Goal: Information Seeking & Learning: Learn about a topic

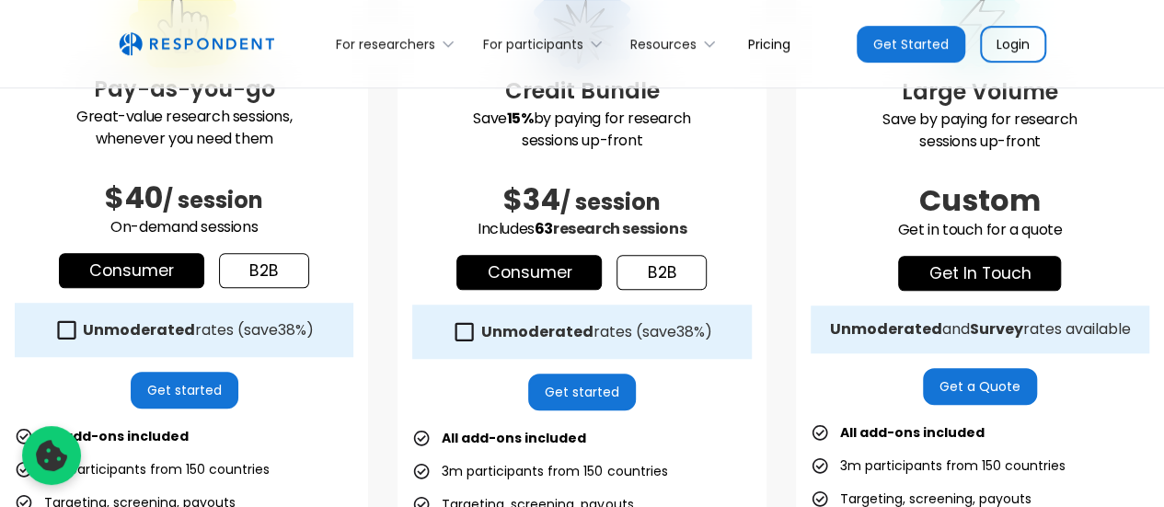
scroll to position [663, 0]
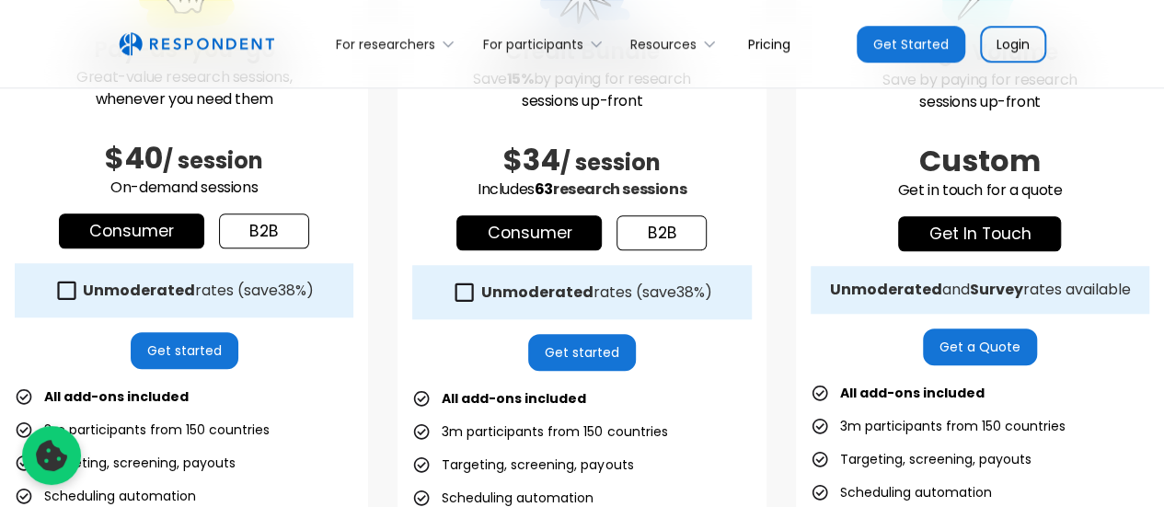
click at [536, 295] on strong "Unmoderated" at bounding box center [536, 292] width 112 height 21
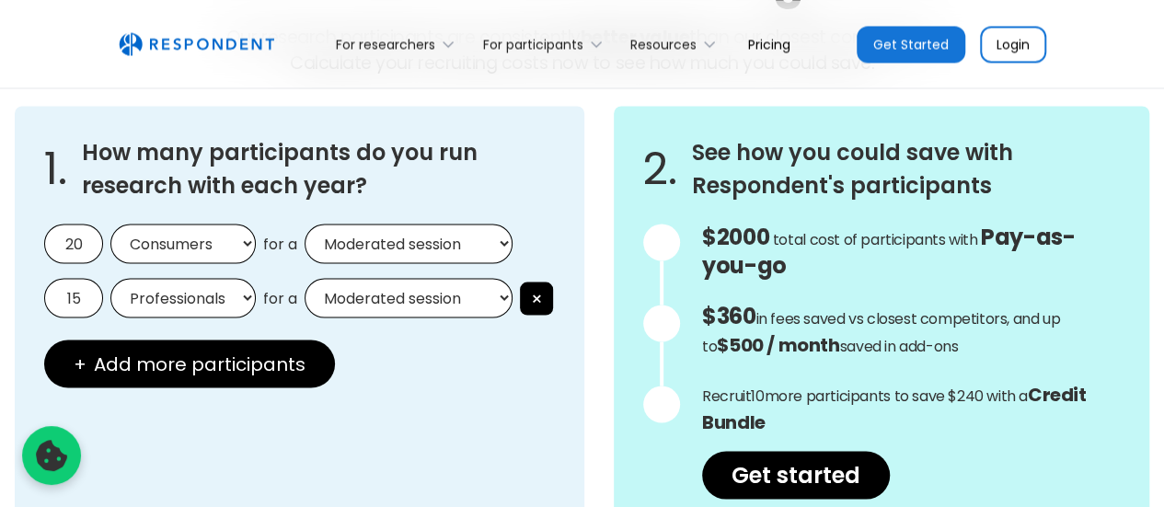
scroll to position [1693, 0]
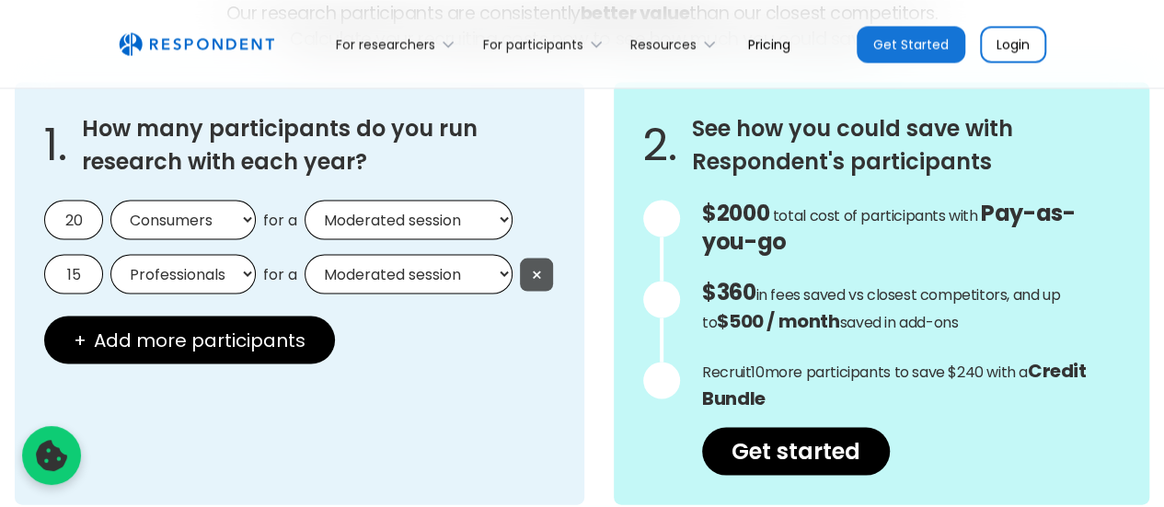
click at [536, 259] on button "×" at bounding box center [536, 274] width 33 height 33
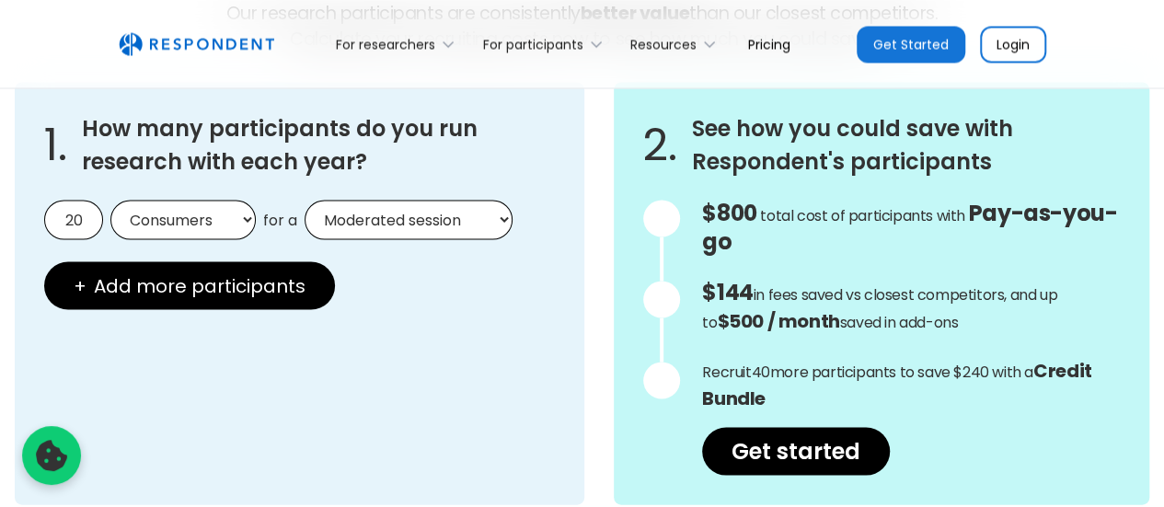
click at [241, 209] on select "Consumers Professionals" at bounding box center [182, 220] width 145 height 40
click at [392, 204] on select "Moderated session Unmoderated session" at bounding box center [409, 220] width 208 height 40
select select "unmoderated"
click at [305, 200] on select "Moderated session Unmoderated session" at bounding box center [409, 220] width 208 height 40
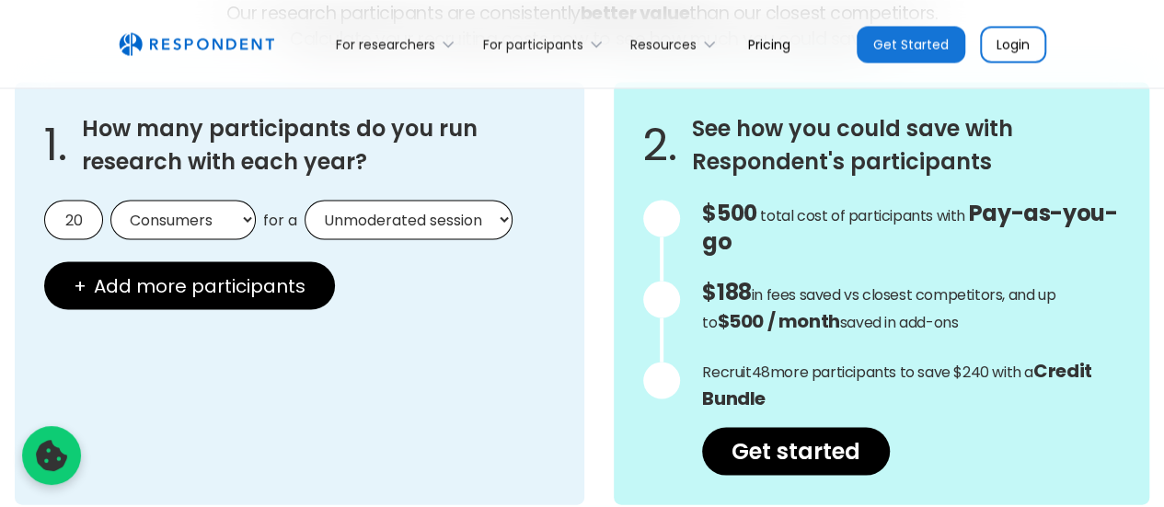
drag, startPoint x: 83, startPoint y: 218, endPoint x: 0, endPoint y: 219, distance: 82.8
click at [0, 219] on div "1. How many participants do you run research with each year? 20 Consumers Profe…" at bounding box center [582, 293] width 1164 height 452
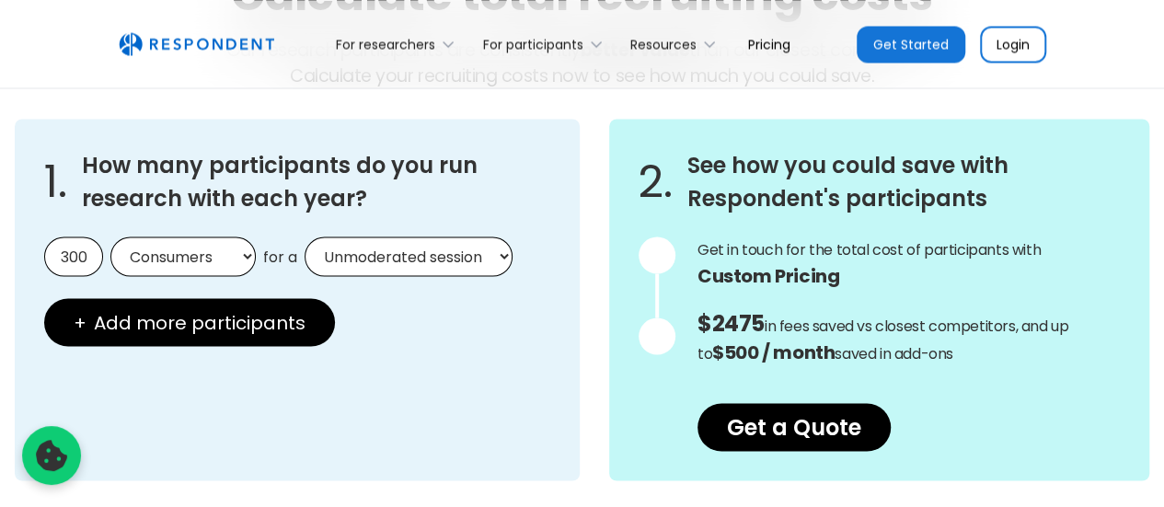
scroll to position [1636, 0]
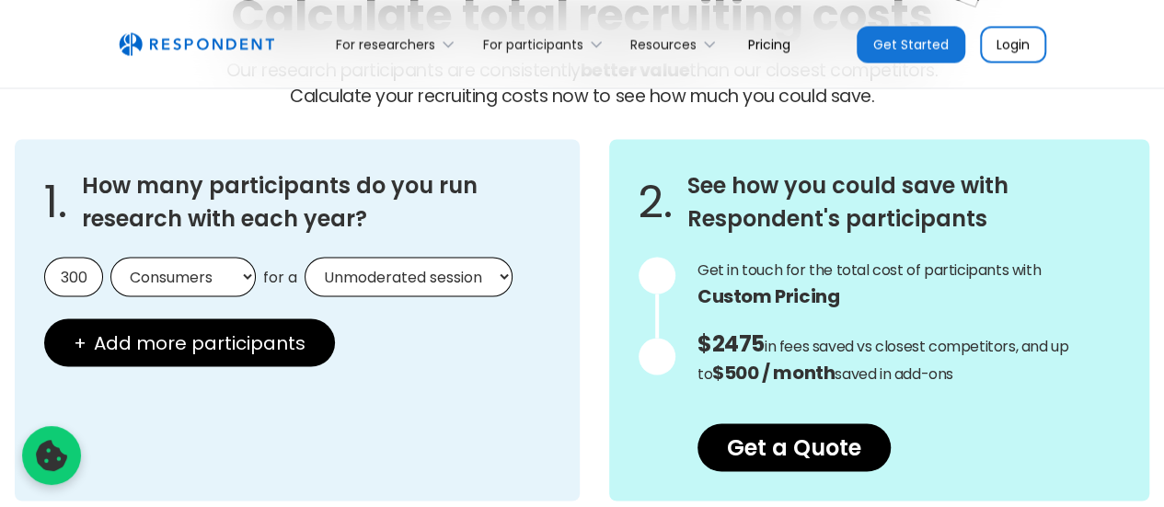
type input "300"
click at [504, 398] on div "1. How many participants do you run research with each year? 300 Consumers Prof…" at bounding box center [297, 320] width 565 height 362
click at [412, 327] on div "1. How many participants do you run research with each year? 300 Consumers Prof…" at bounding box center [297, 320] width 565 height 362
click at [469, 292] on select "Moderated session Unmoderated session" at bounding box center [409, 277] width 208 height 40
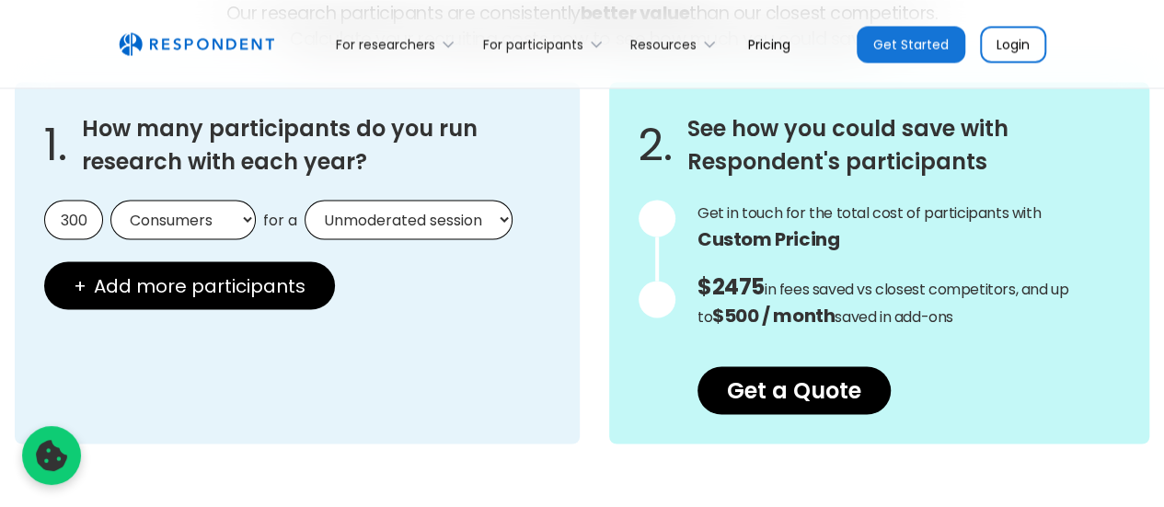
scroll to position [1700, 0]
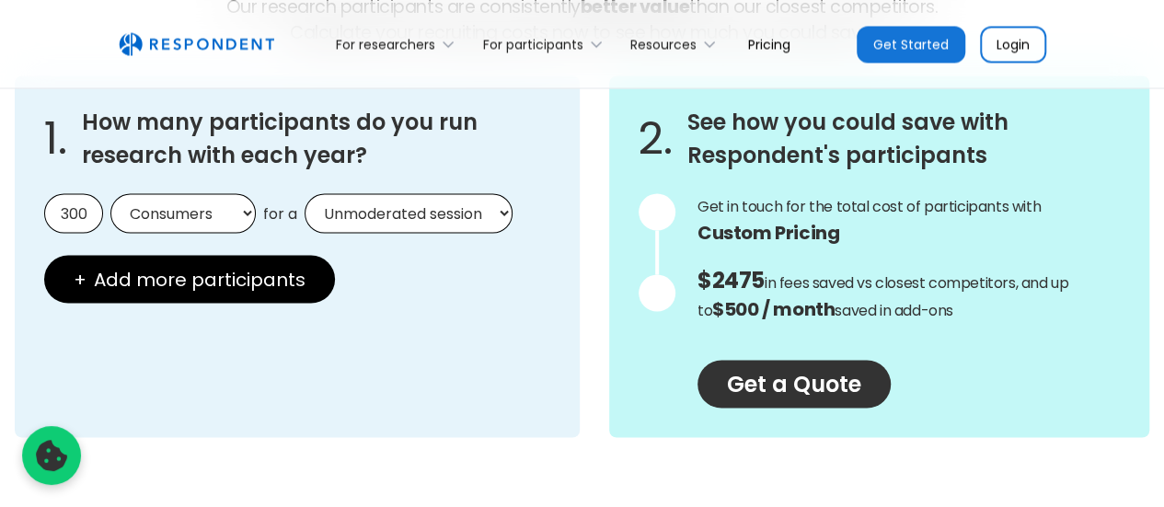
click at [804, 381] on link "Get a Quote" at bounding box center [794, 384] width 193 height 48
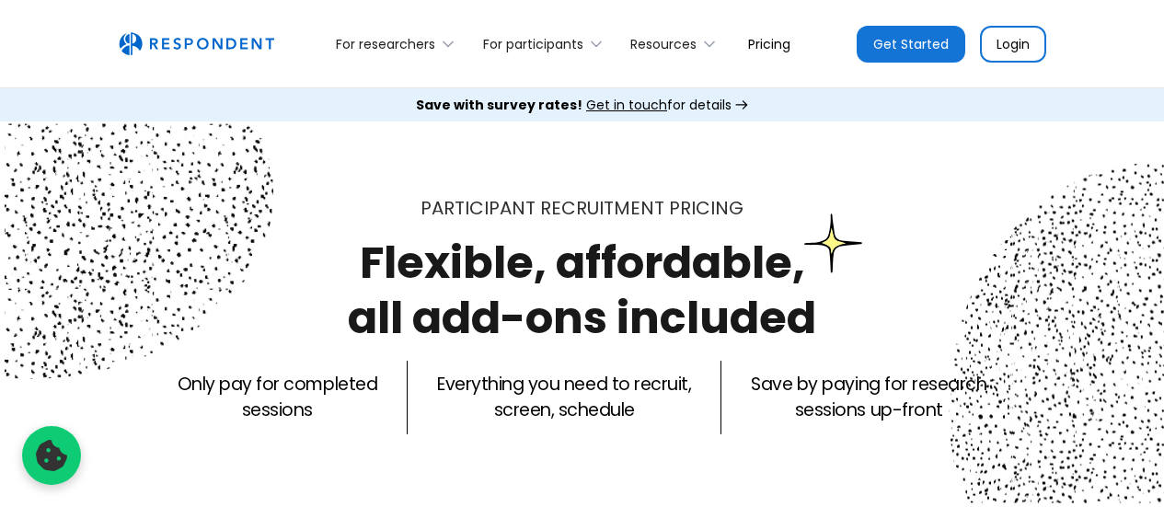
select select "unmoderated"
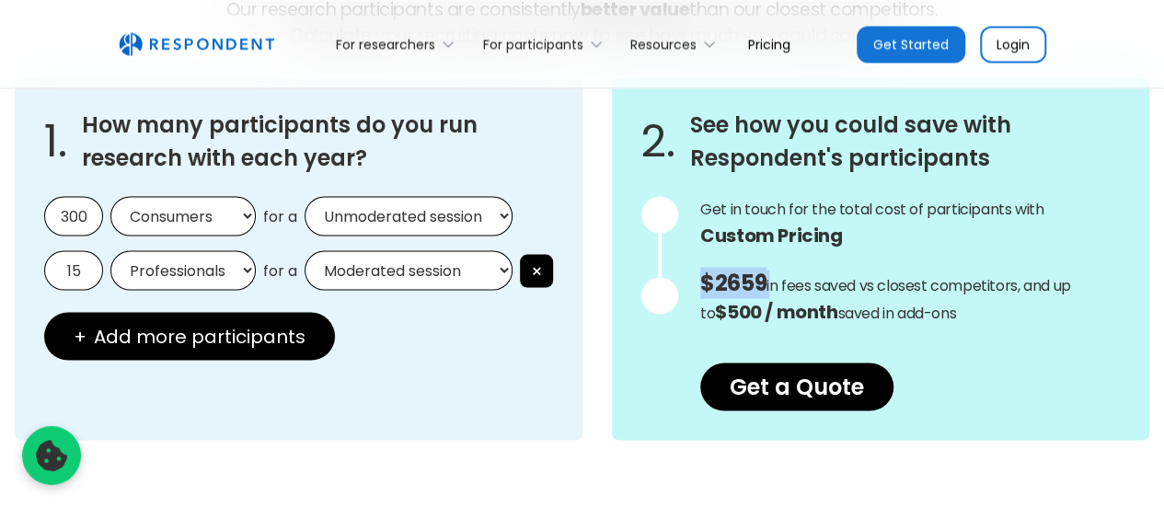
drag, startPoint x: 774, startPoint y: 278, endPoint x: 692, endPoint y: 277, distance: 81.9
click at [692, 277] on div "$7620 Get in touch for the total cost of participants with Custom Pricing total…" at bounding box center [880, 303] width 479 height 214
copy p "$2659"
click at [538, 265] on button "×" at bounding box center [536, 270] width 33 height 33
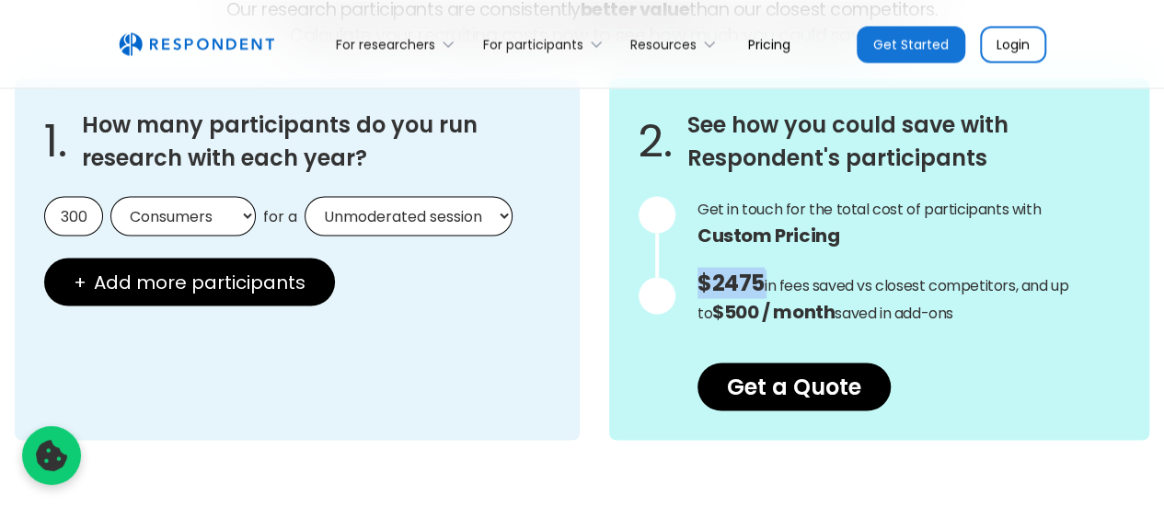
copy p "$2659"
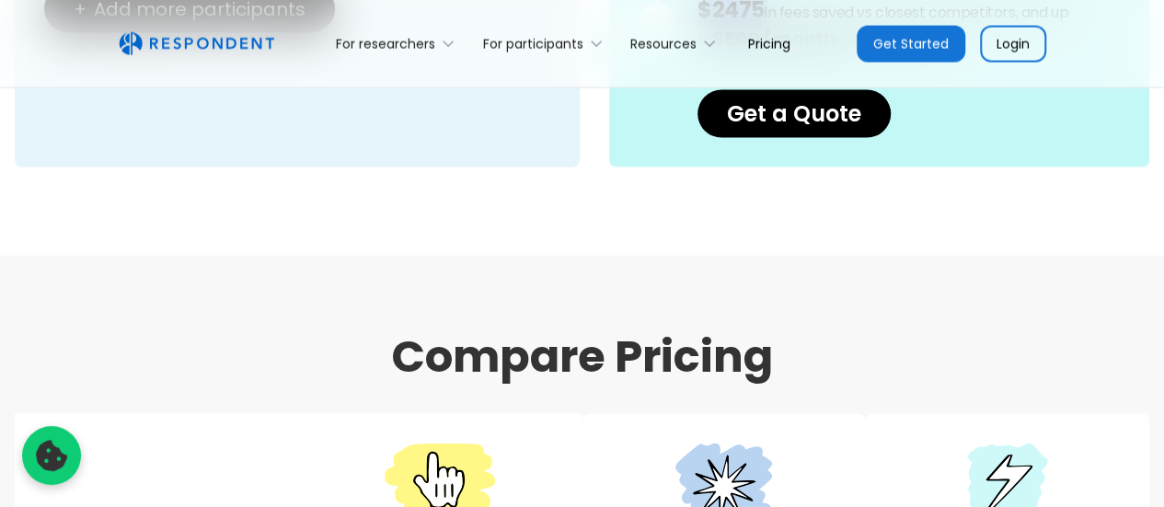
scroll to position [1909, 0]
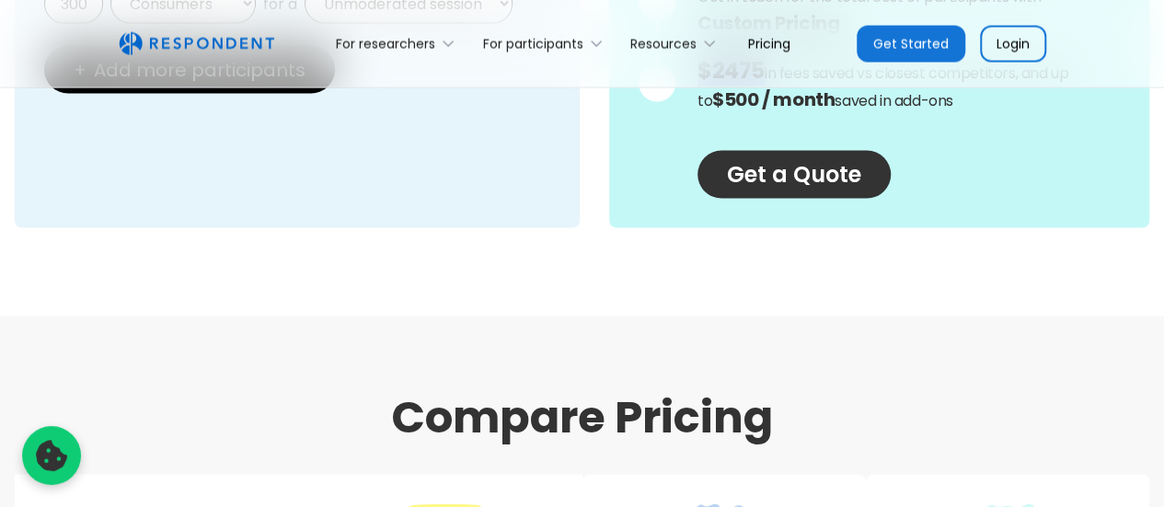
click at [797, 153] on link "Get a Quote" at bounding box center [794, 175] width 193 height 48
